Goal: Information Seeking & Learning: Learn about a topic

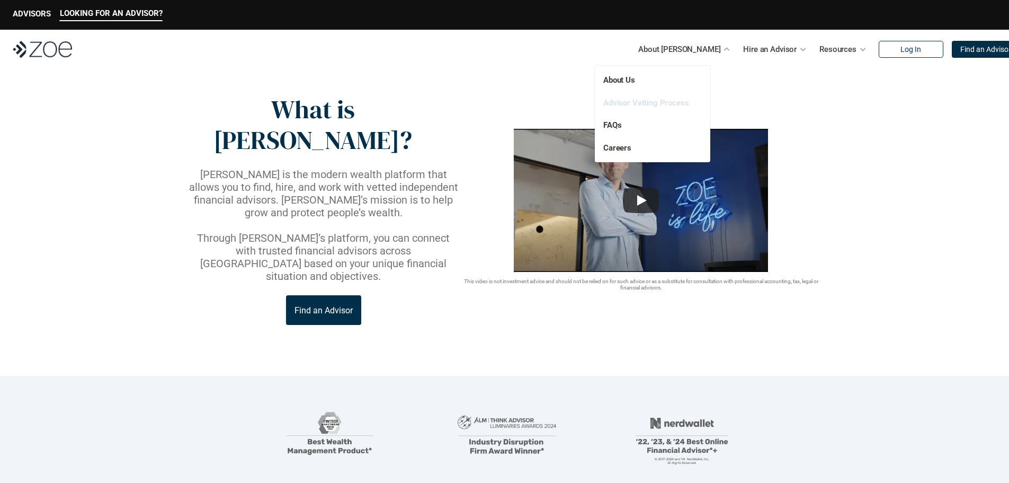
click at [661, 104] on link "Advisor Vetting Process" at bounding box center [646, 103] width 86 height 10
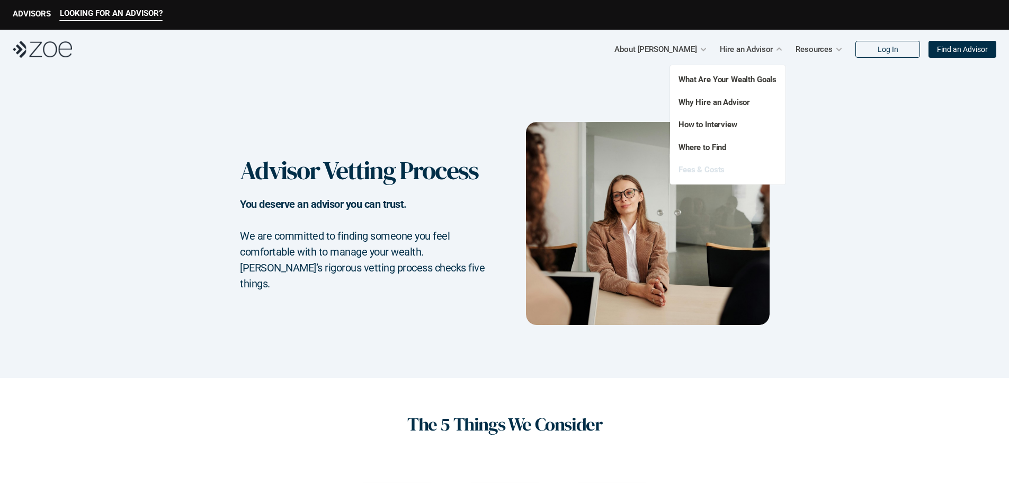
click at [705, 173] on link "Fees & Costs" at bounding box center [702, 170] width 46 height 10
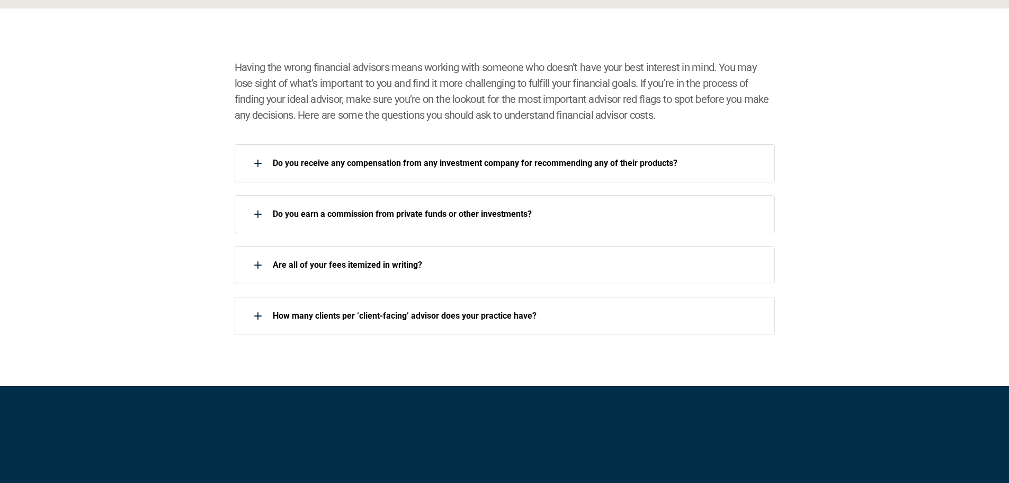
scroll to position [1589, 0]
